Goal: Transaction & Acquisition: Purchase product/service

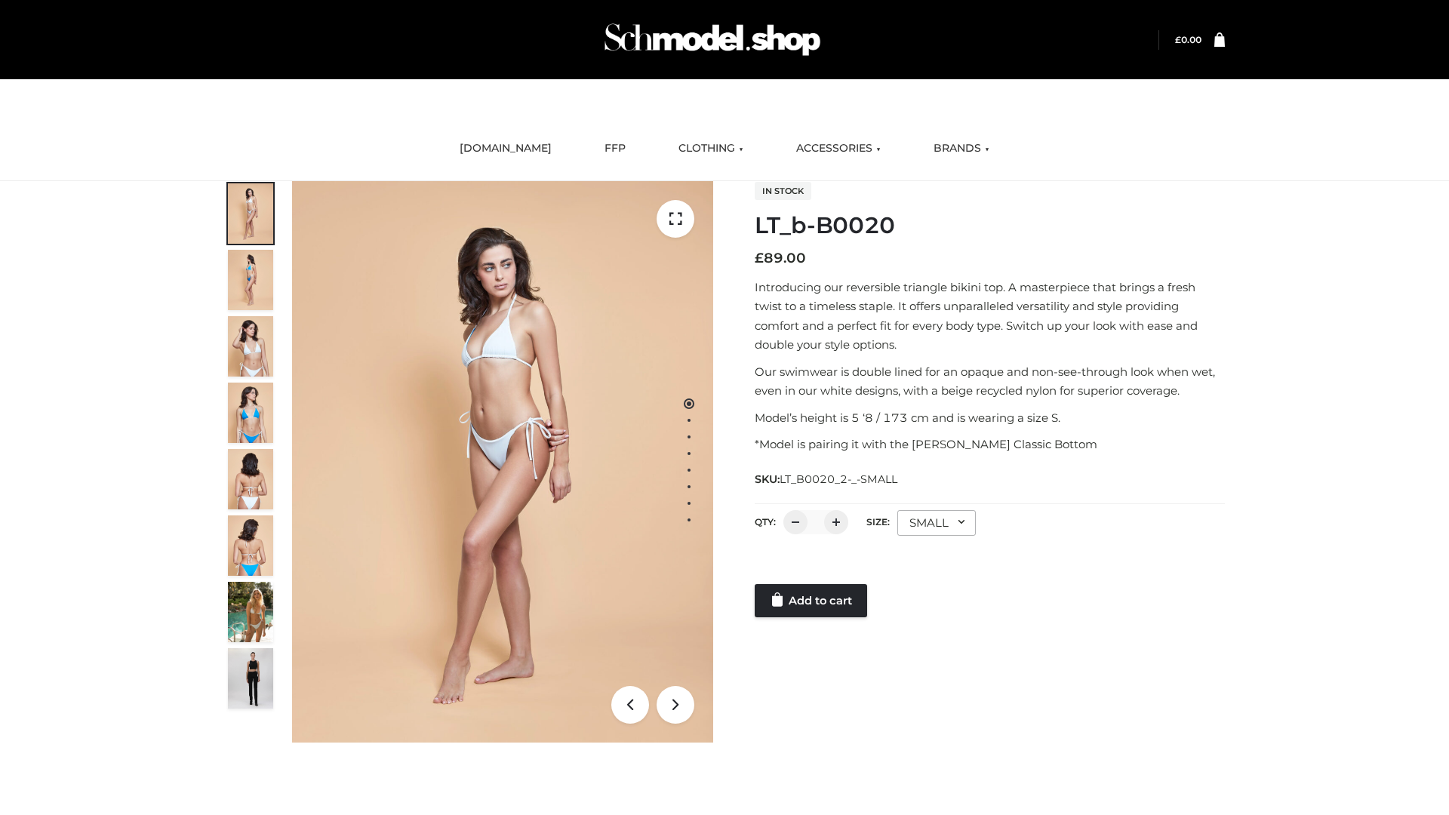
click at [812, 601] on link "Add to cart" at bounding box center [811, 600] width 112 height 33
